Goal: Task Accomplishment & Management: Manage account settings

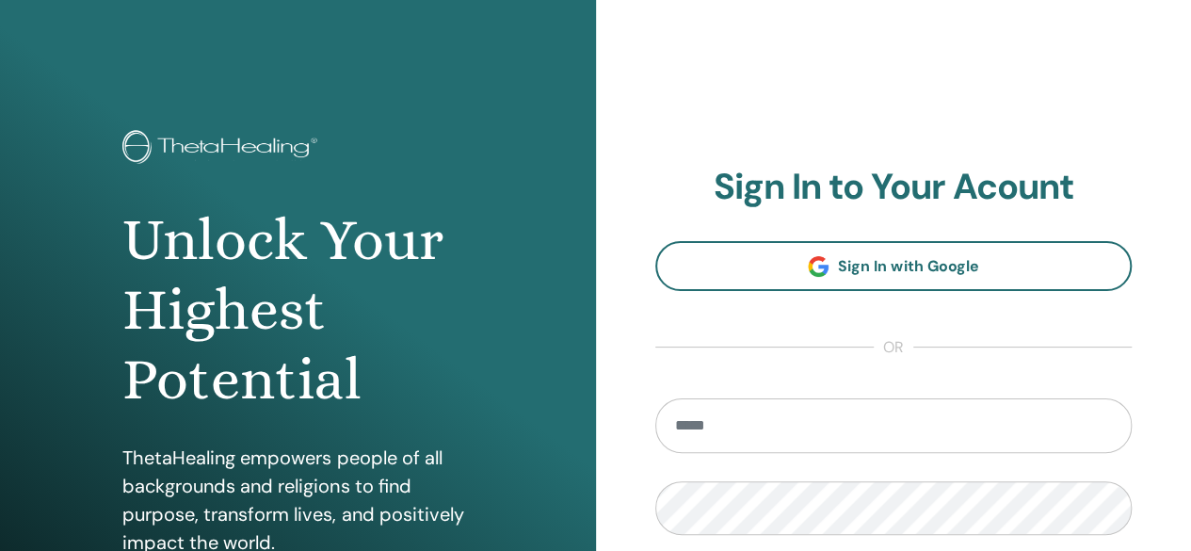
scroll to position [188, 0]
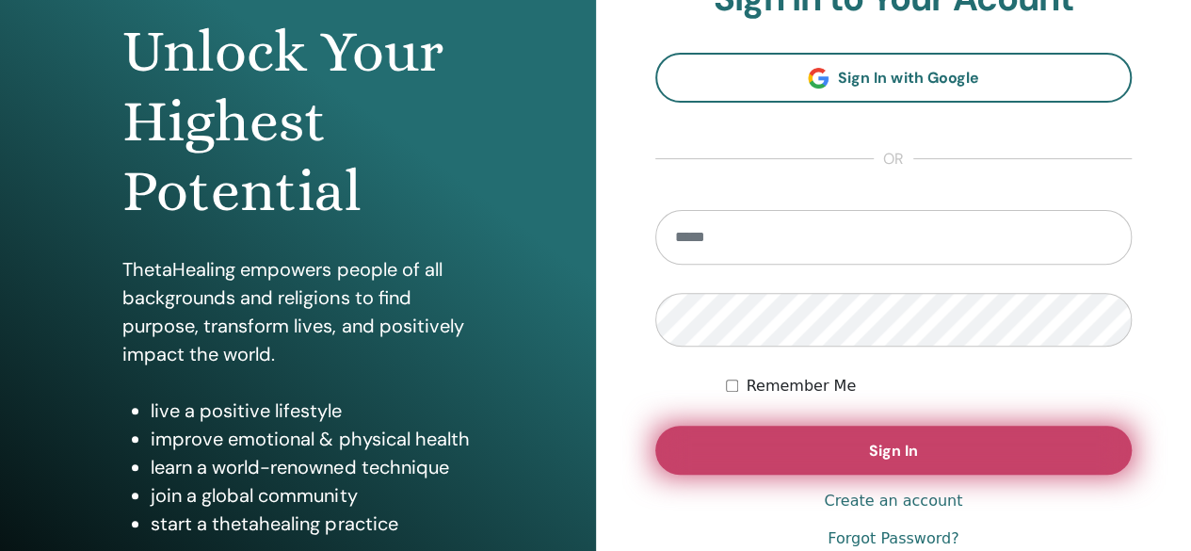
type input "**********"
click at [874, 451] on span "Sign In" at bounding box center [893, 451] width 49 height 20
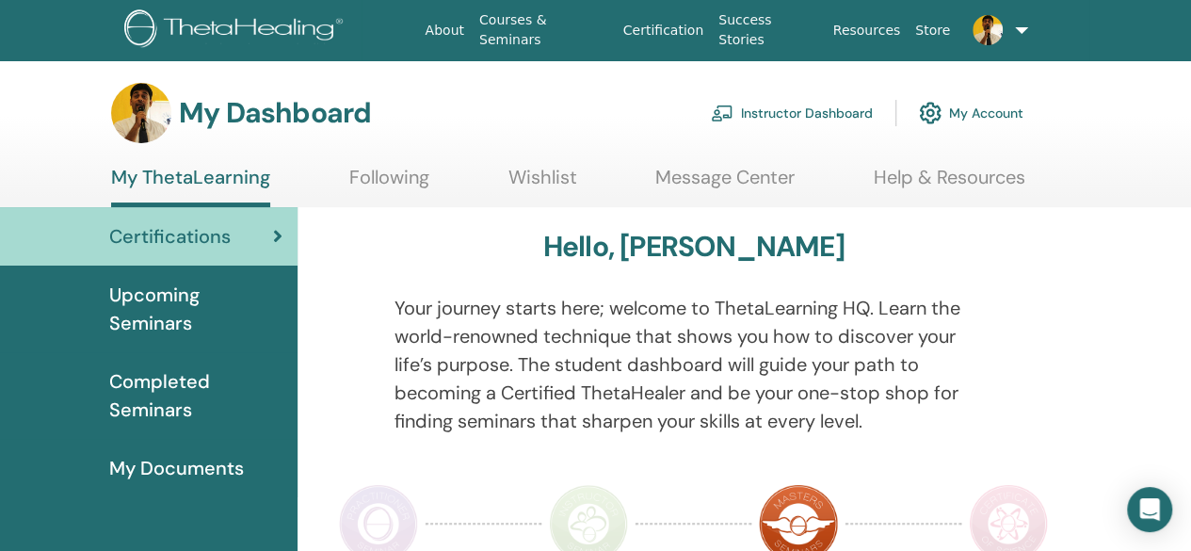
click at [797, 113] on link "Instructor Dashboard" at bounding box center [792, 112] width 162 height 41
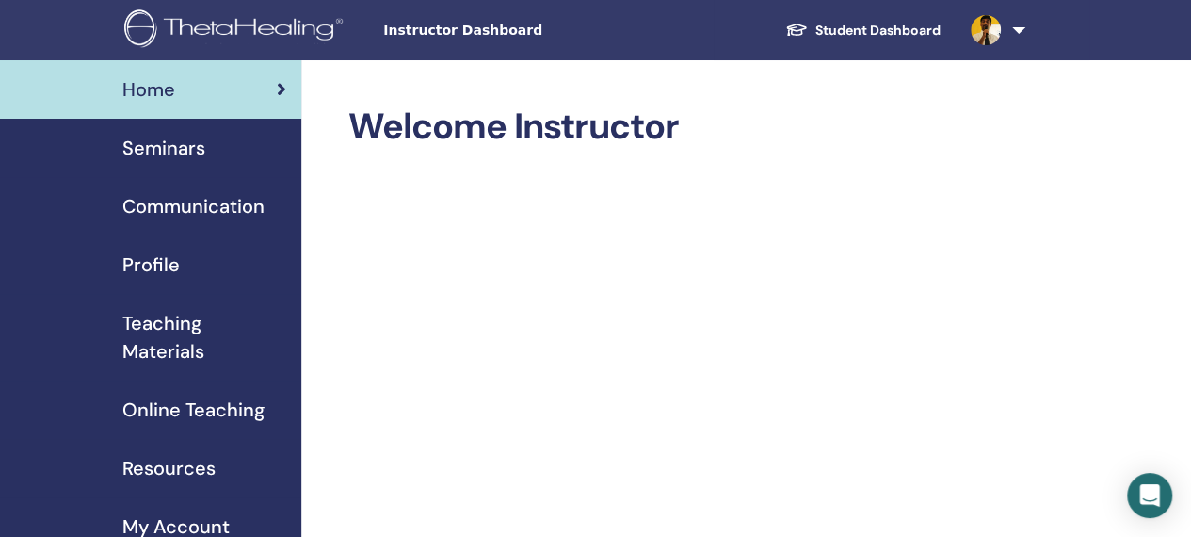
click at [184, 148] on span "Seminars" at bounding box center [163, 148] width 83 height 28
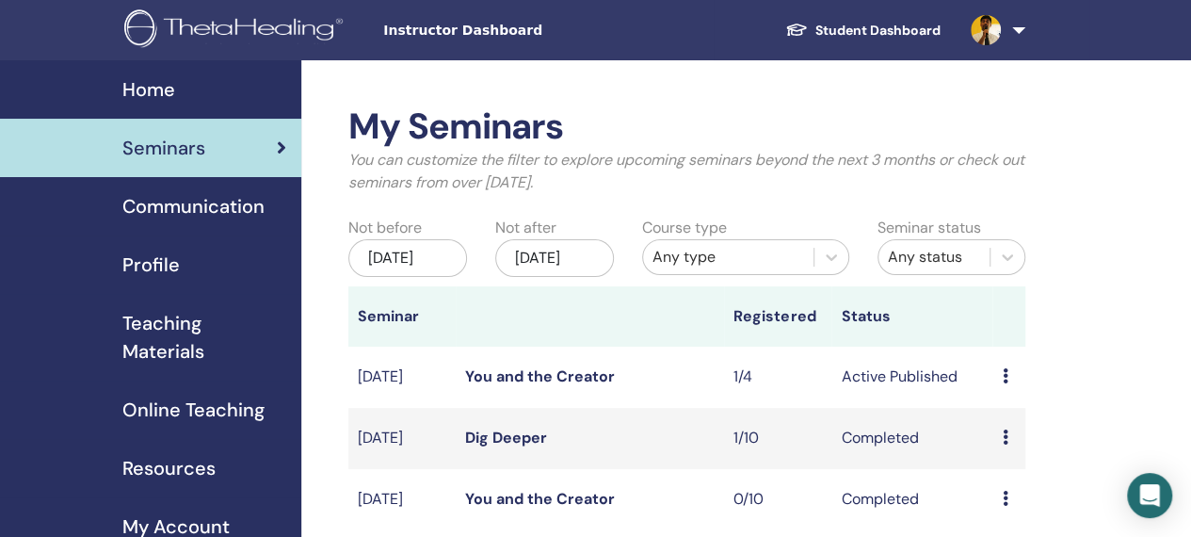
click at [744, 173] on p "You can customize the filter to explore upcoming seminars beyond the next 3 mon…" at bounding box center [686, 171] width 677 height 45
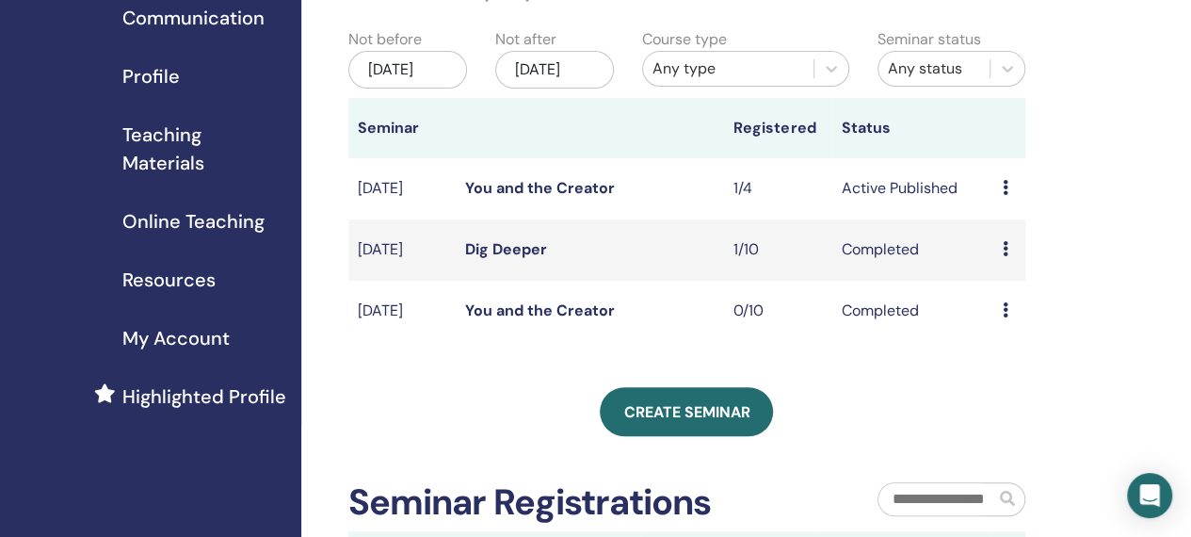
click at [1006, 195] on icon at bounding box center [1005, 187] width 6 height 15
click at [1007, 274] on link "Attendees" at bounding box center [1019, 276] width 72 height 20
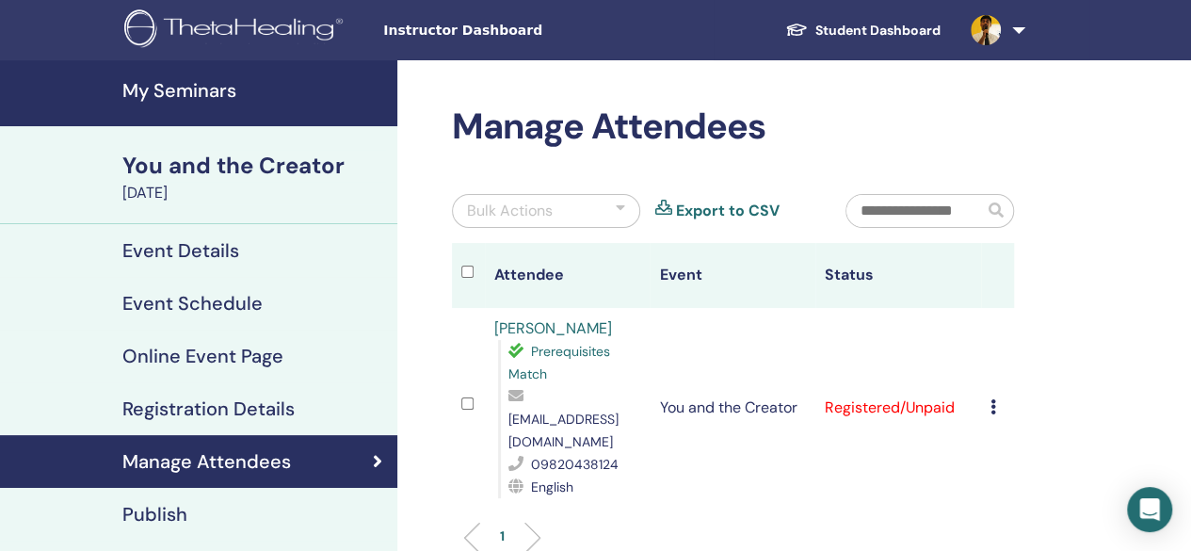
click at [994, 399] on icon at bounding box center [993, 406] width 6 height 15
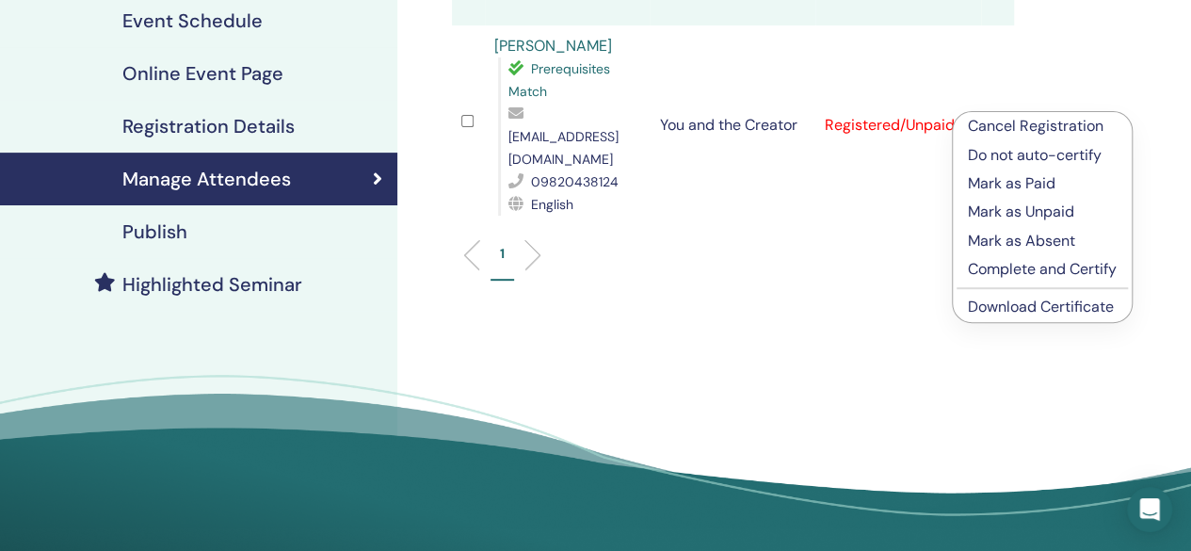
scroll to position [188, 0]
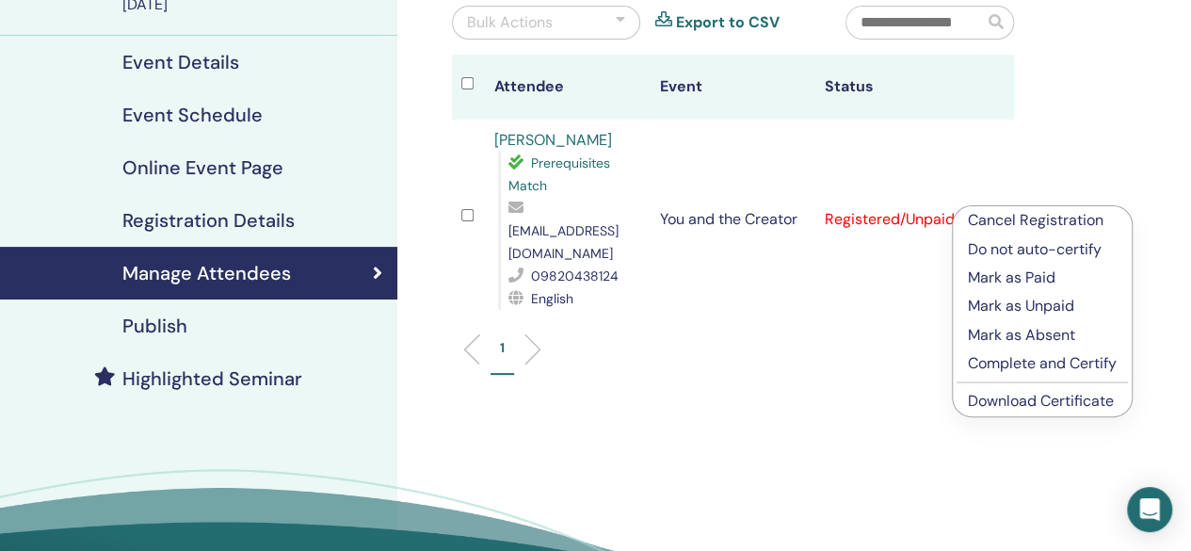
click at [1035, 278] on p "Mark as Paid" at bounding box center [1042, 277] width 149 height 23
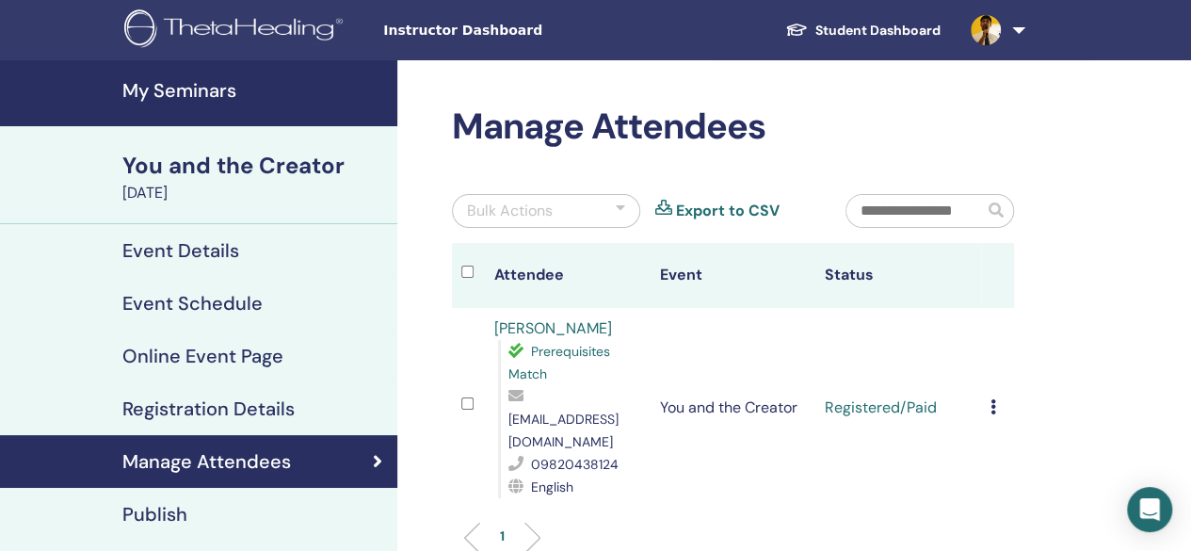
scroll to position [94, 0]
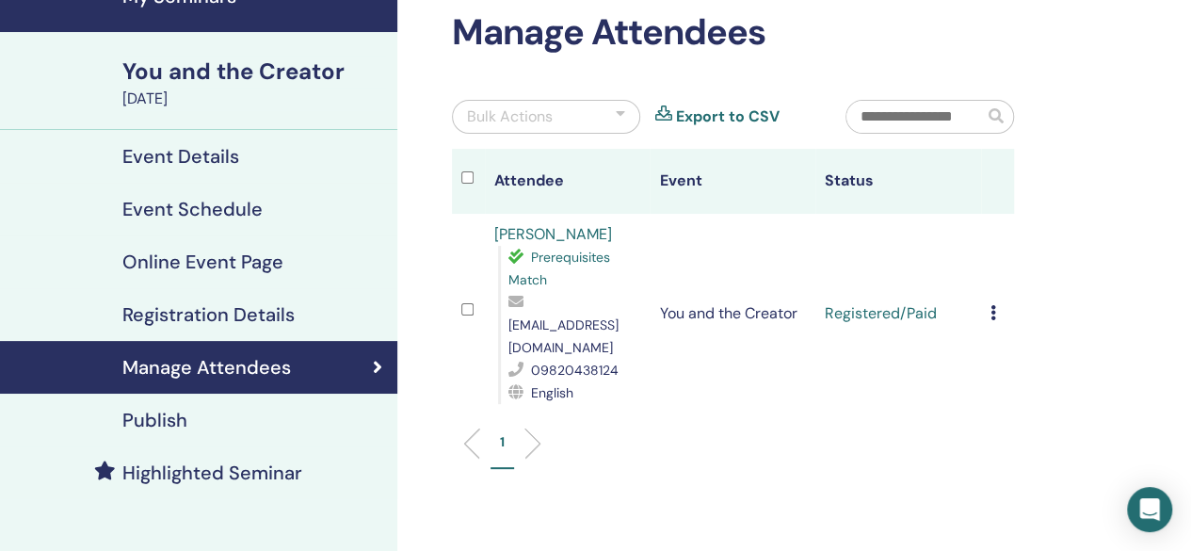
click at [990, 305] on icon at bounding box center [993, 312] width 6 height 15
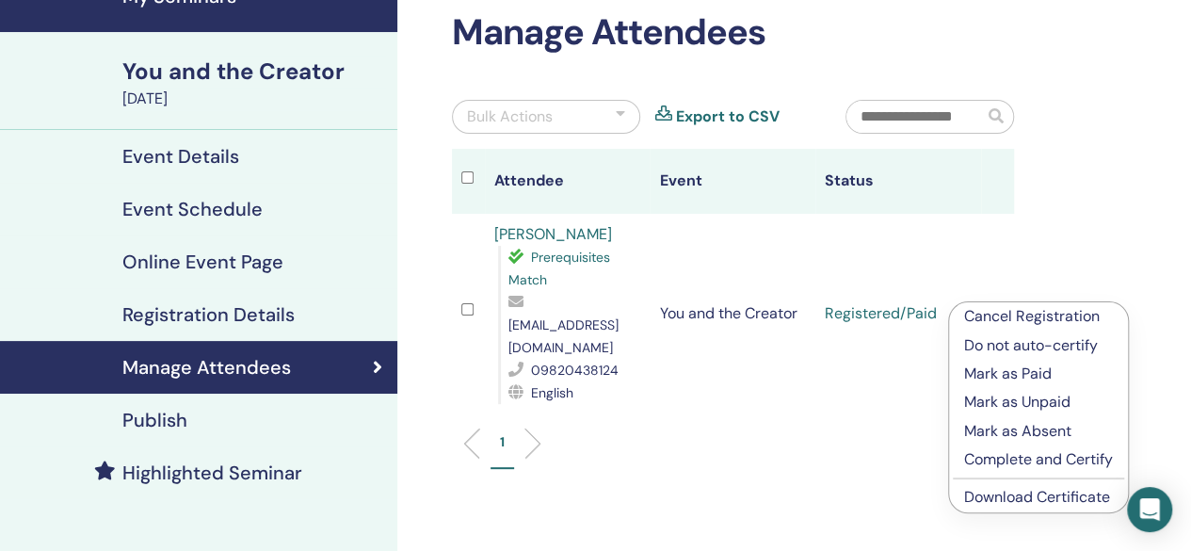
click at [1013, 459] on p "Complete and Certify" at bounding box center [1038, 459] width 149 height 23
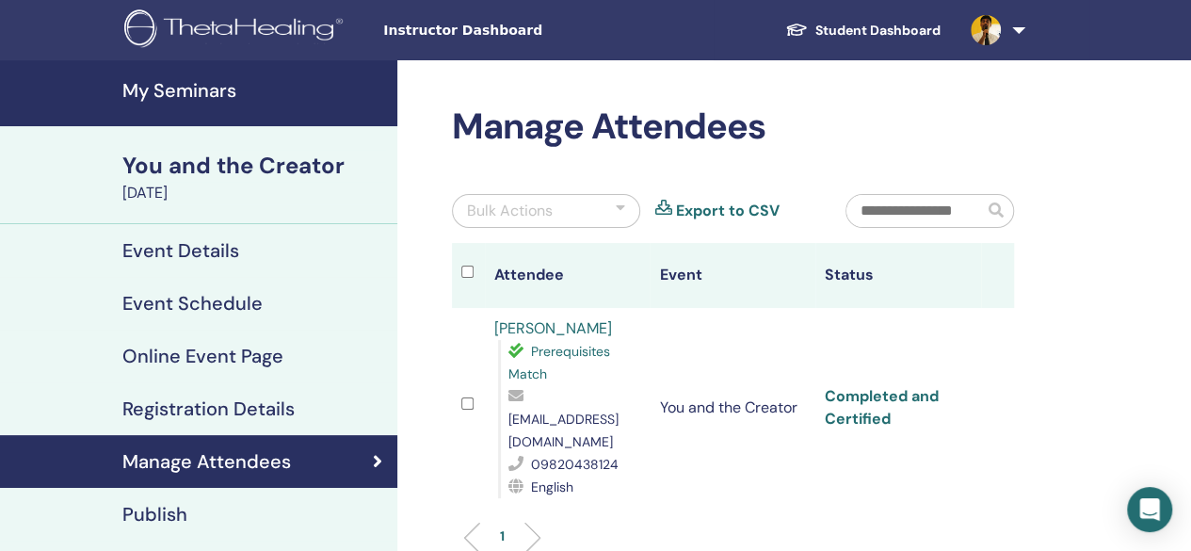
click at [892, 387] on link "Completed and Certified" at bounding box center [882, 407] width 114 height 42
click at [1050, 317] on div "Manage Attendees Bulk Actions Export to CSV Attendee Event Status [PERSON_NAME]…" at bounding box center [793, 452] width 793 height 785
click at [666, 82] on div "Manage Attendees Bulk Actions Export to CSV Attendee Event Status Avni Shah Pre…" at bounding box center [793, 452] width 793 height 785
